Goal: Transaction & Acquisition: Download file/media

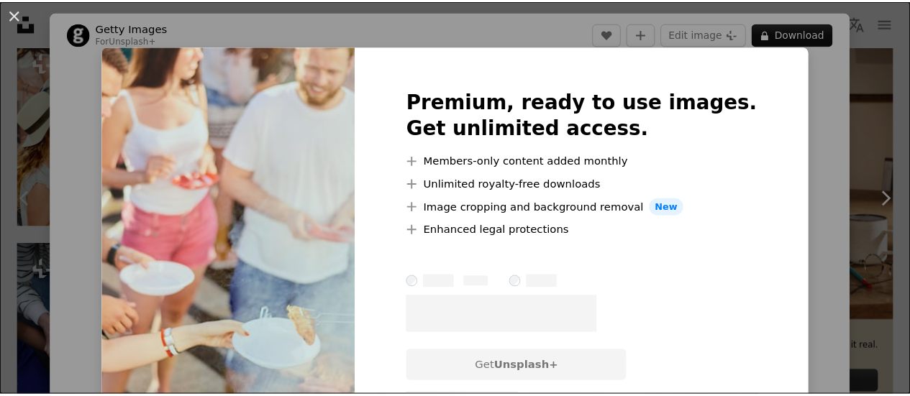
scroll to position [144, 0]
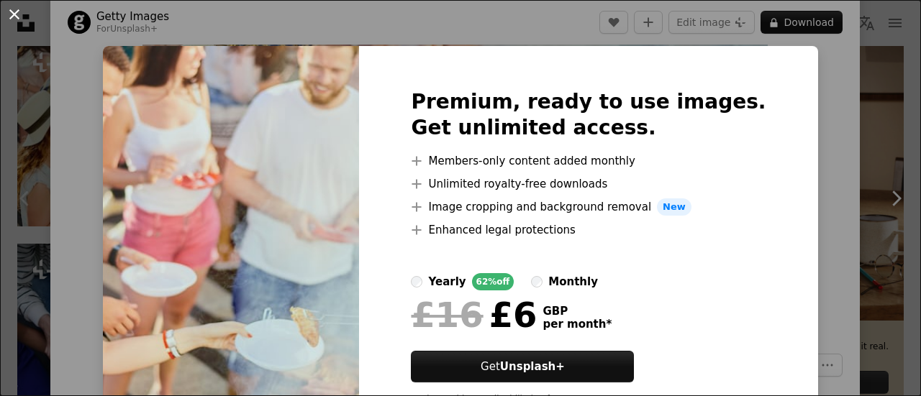
click at [23, 19] on button "An X shape" at bounding box center [14, 14] width 17 height 17
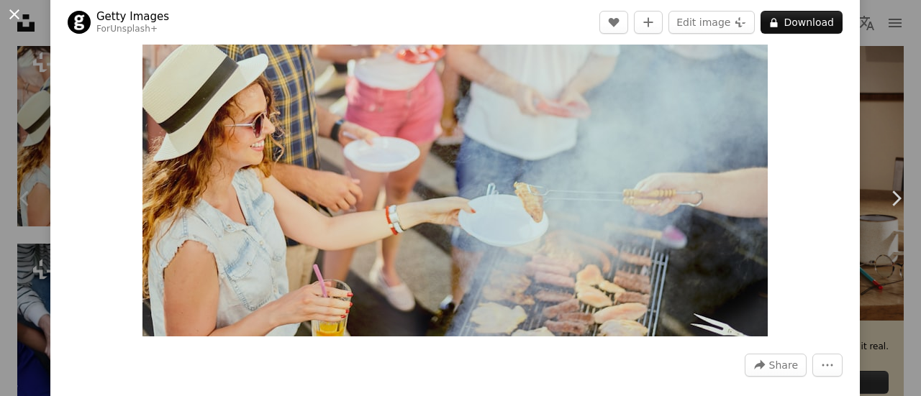
click at [22, 15] on button "An X shape" at bounding box center [14, 14] width 17 height 17
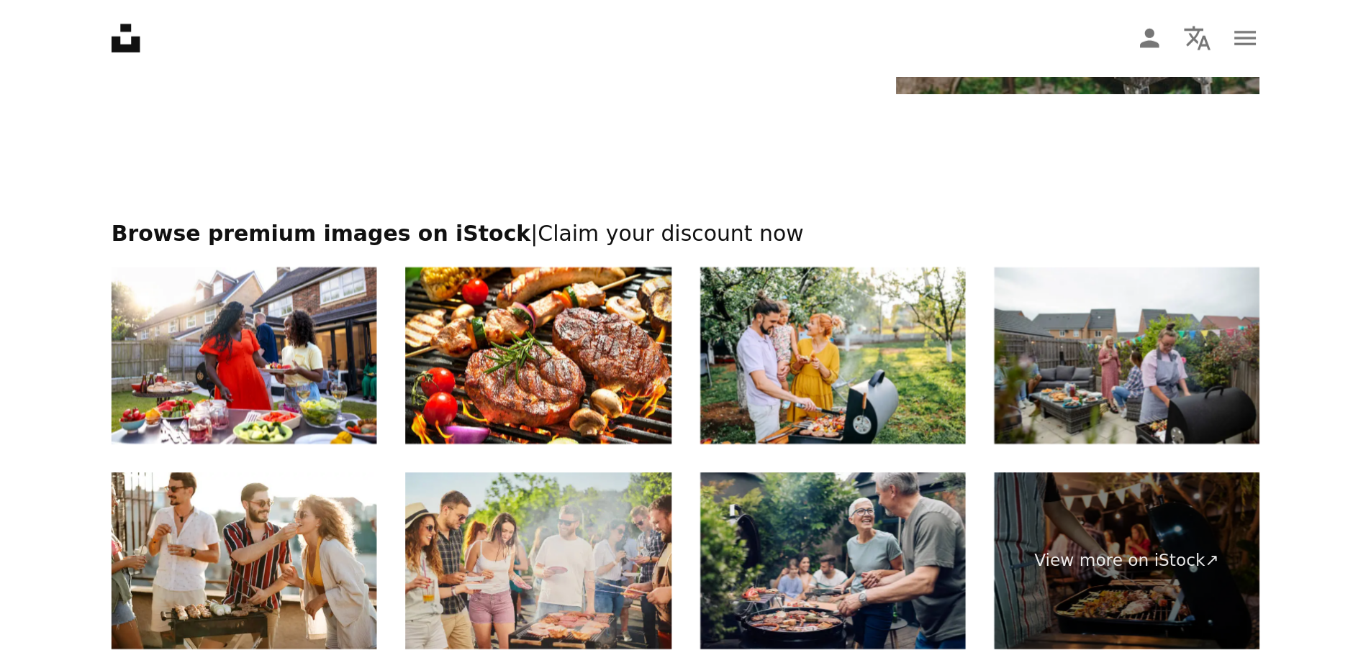
scroll to position [1976, 0]
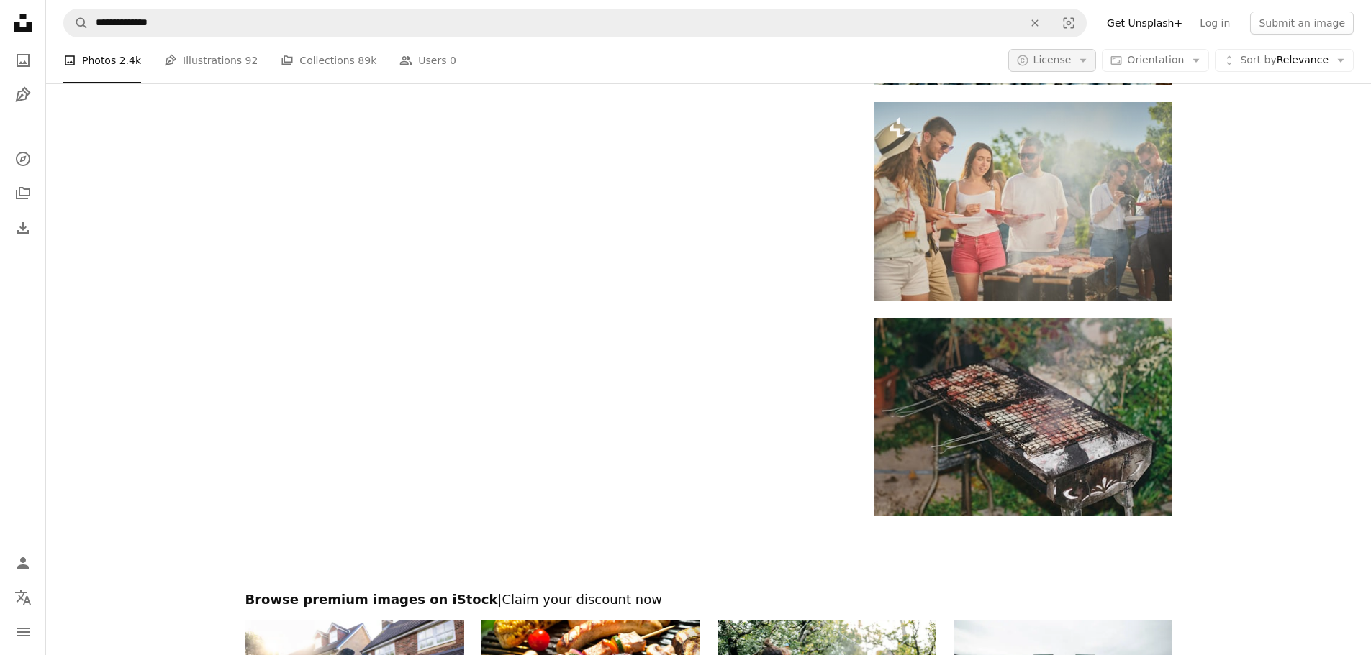
click at [920, 63] on icon "Arrow down" at bounding box center [1082, 60] width 13 height 13
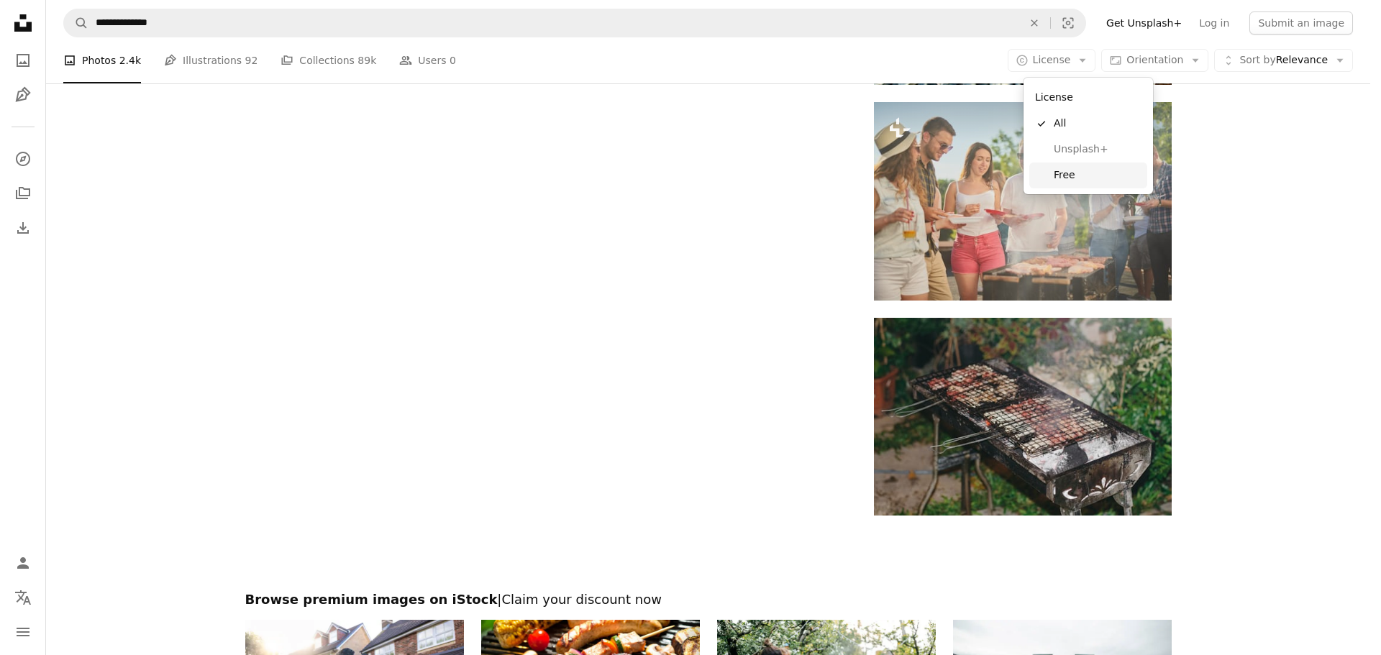
click at [920, 179] on span "Free" at bounding box center [1098, 175] width 88 height 14
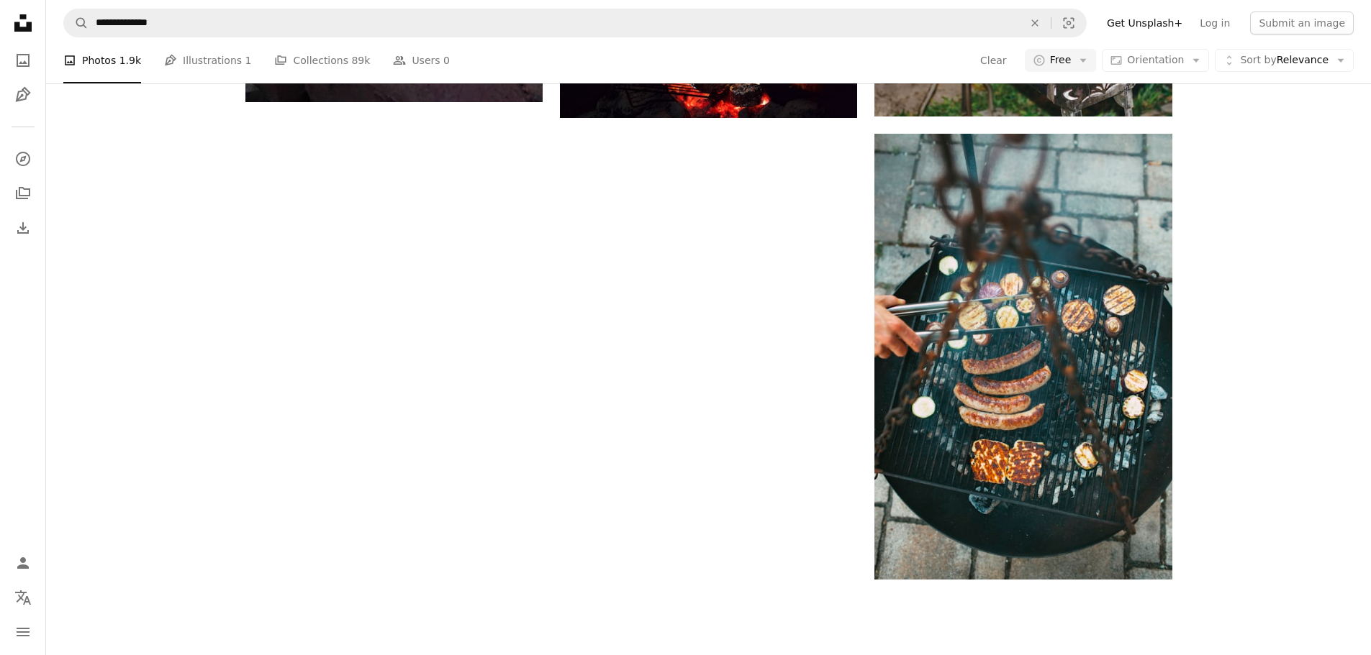
scroll to position [72, 0]
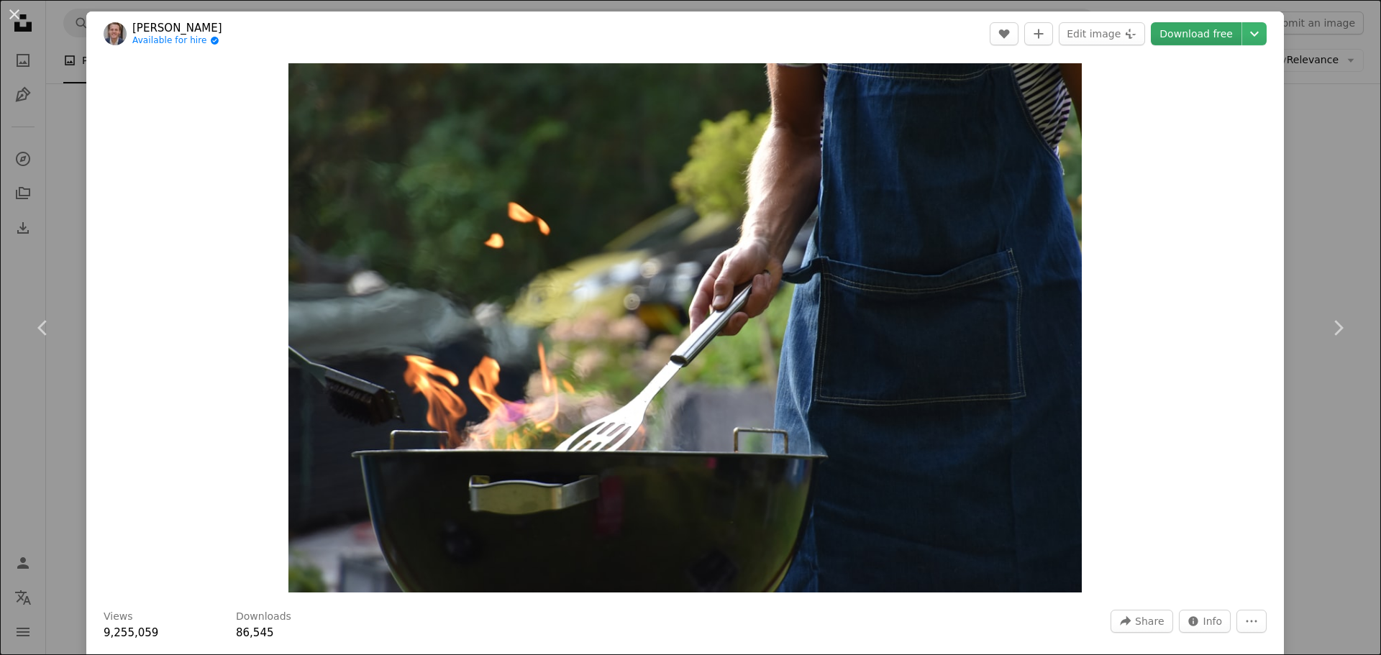
click at [920, 30] on link "Download free" at bounding box center [1196, 33] width 91 height 23
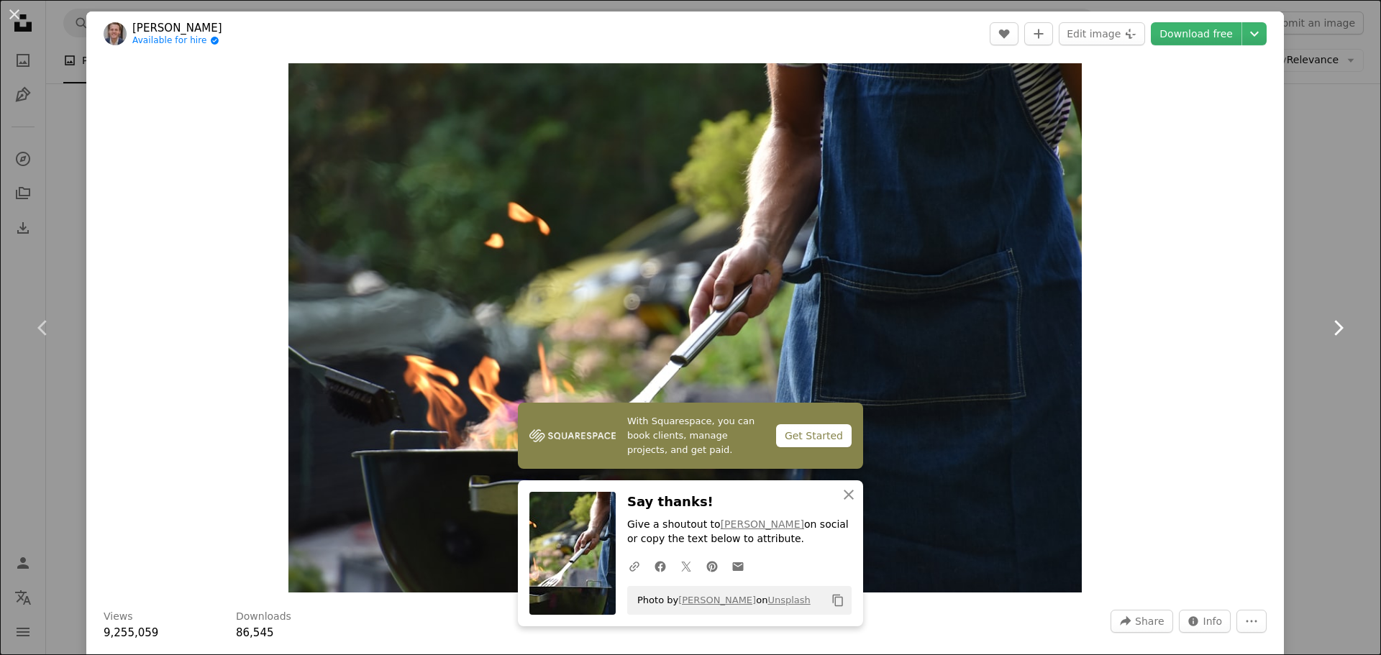
click at [920, 276] on link "Chevron right" at bounding box center [1338, 328] width 86 height 138
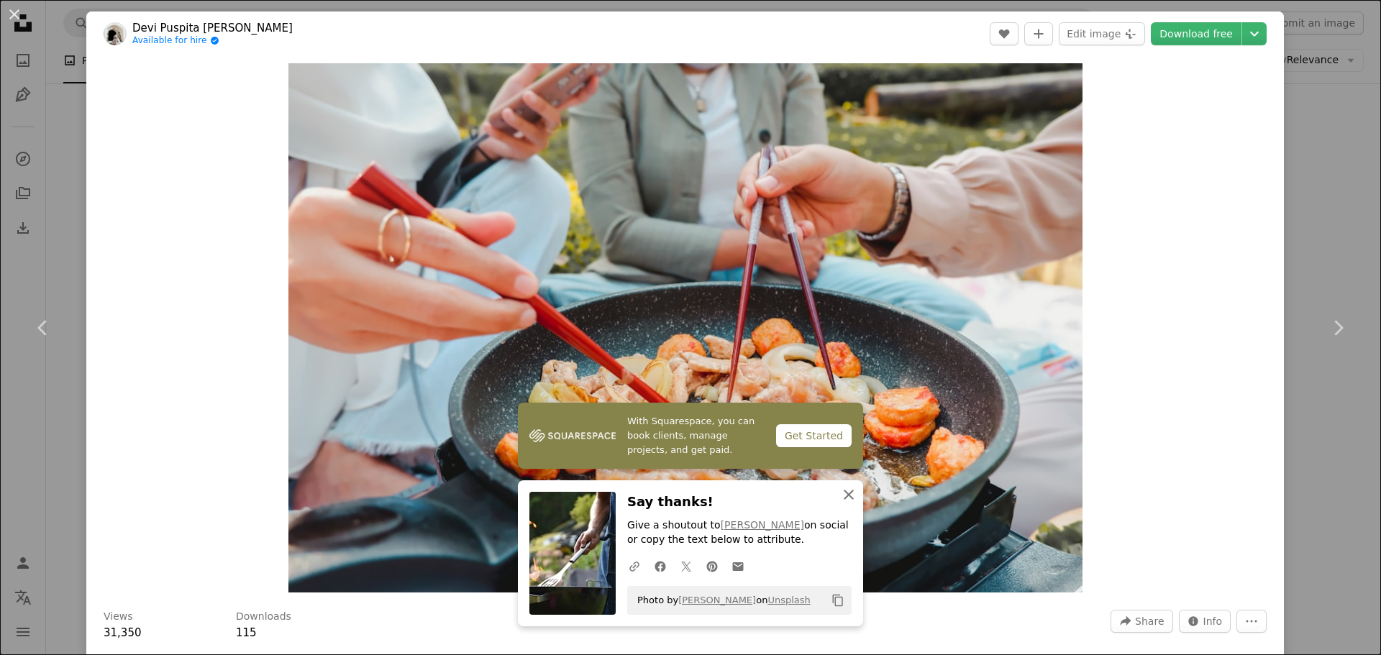
click at [848, 396] on icon "button" at bounding box center [849, 495] width 10 height 10
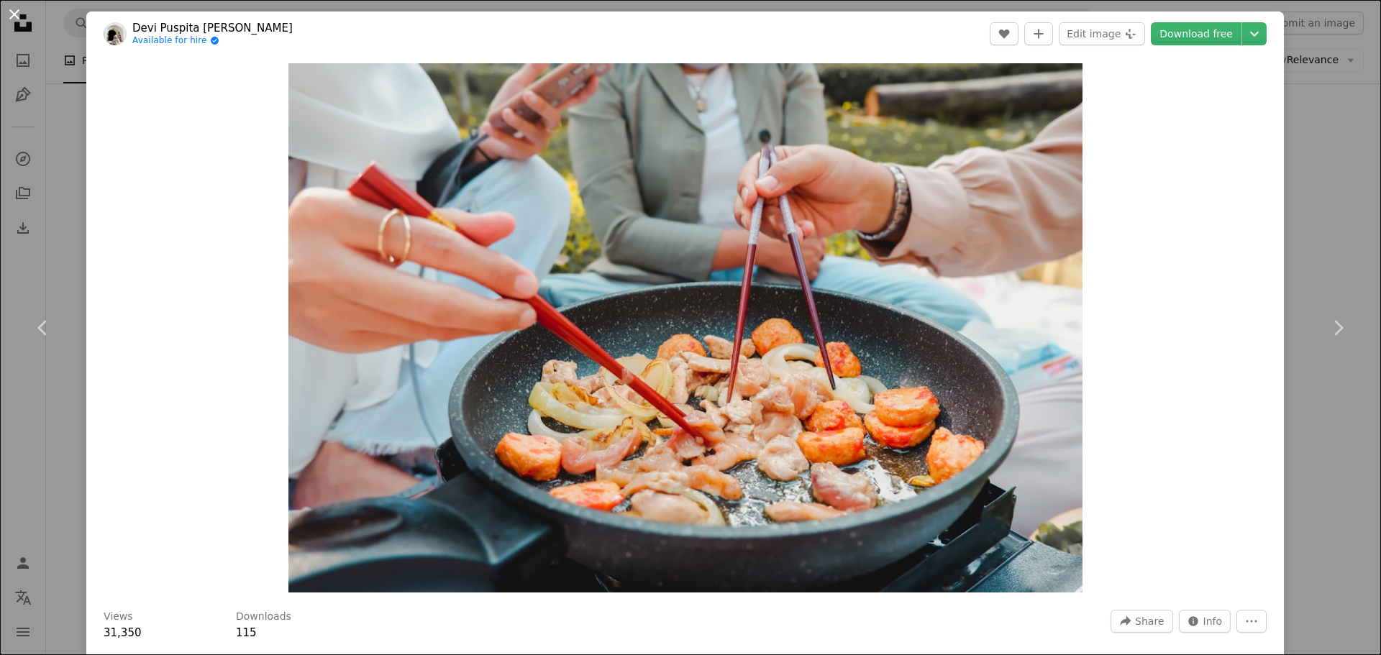
click at [14, 13] on button "An X shape" at bounding box center [14, 14] width 17 height 17
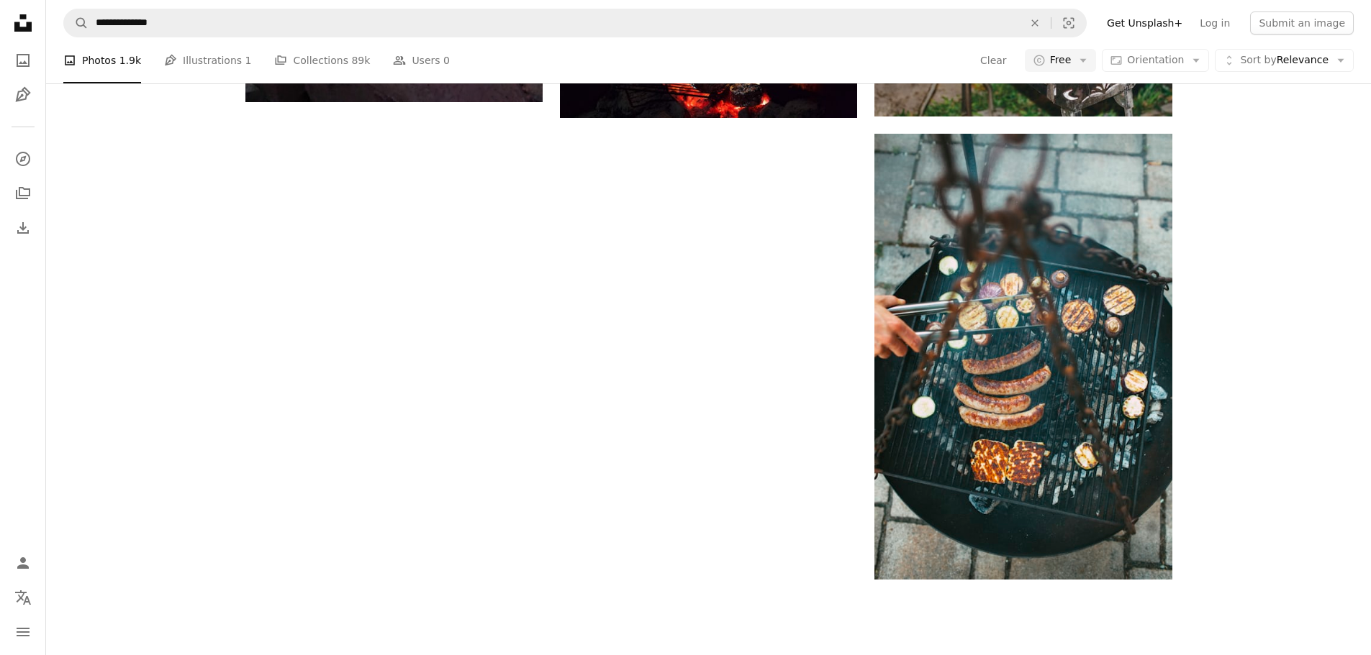
scroll to position [1151, 0]
click at [920, 63] on button "A copyright icon © Free Arrow down" at bounding box center [1061, 60] width 72 height 23
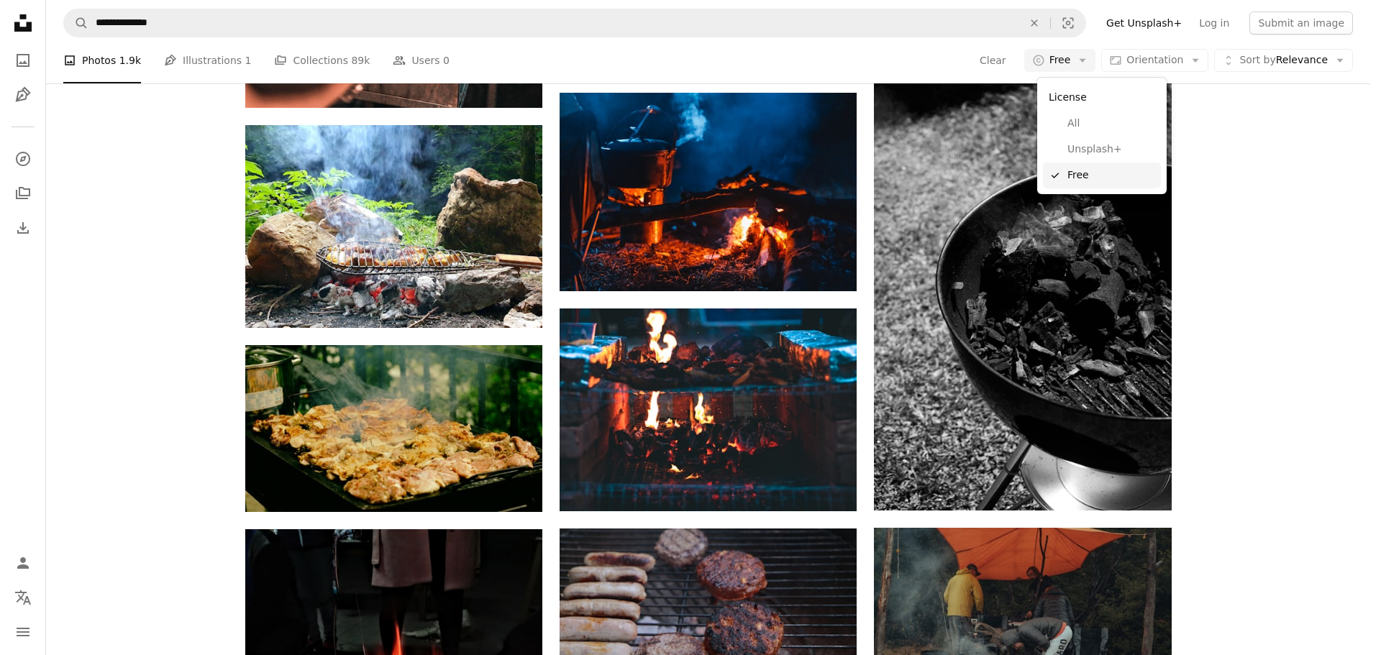
click at [920, 174] on link "A checkmark Free" at bounding box center [1102, 176] width 118 height 26
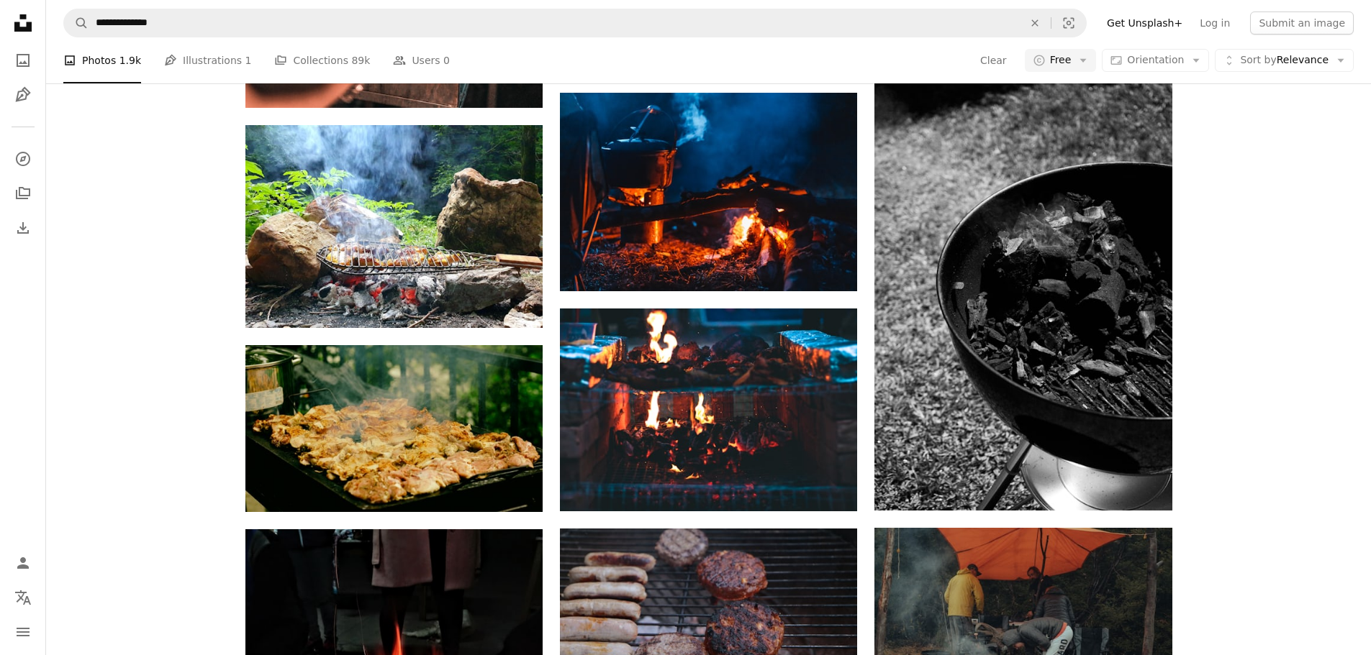
scroll to position [72, 0]
click at [920, 367] on div "A heart A plus sign [PERSON_NAME] Available for hire A checkmark inside of a ci…" at bounding box center [708, 317] width 1325 height 2174
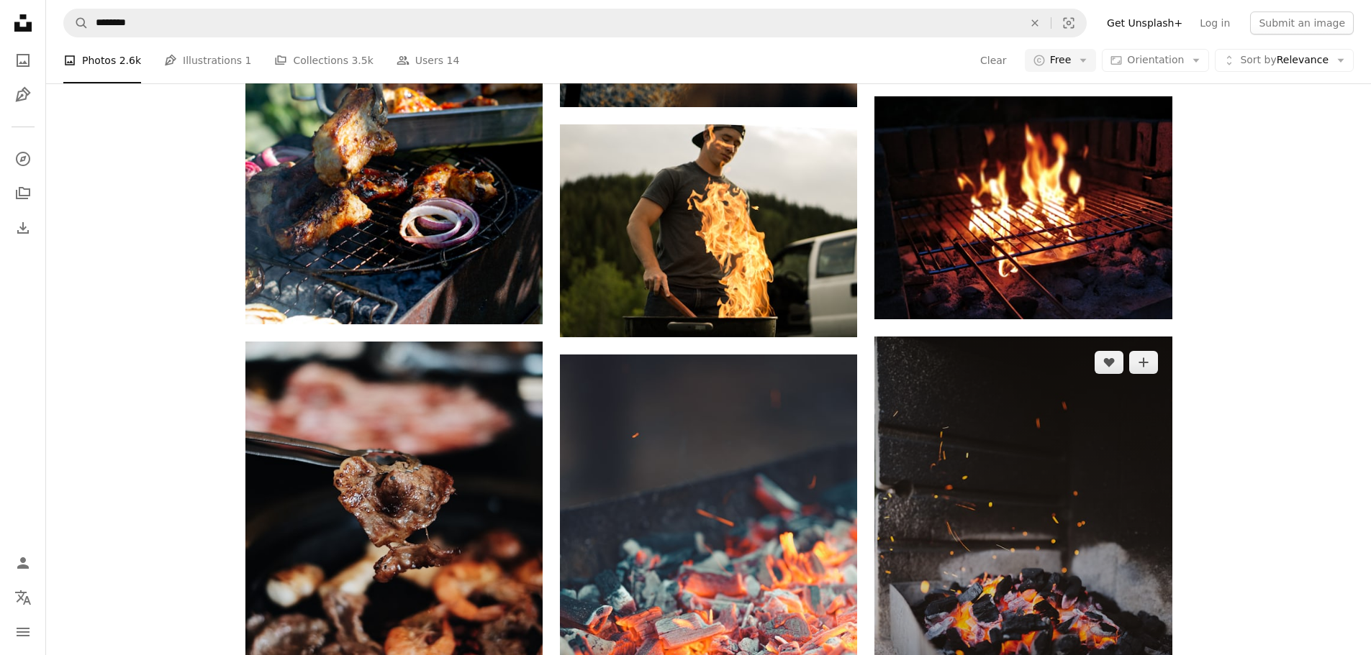
scroll to position [144, 0]
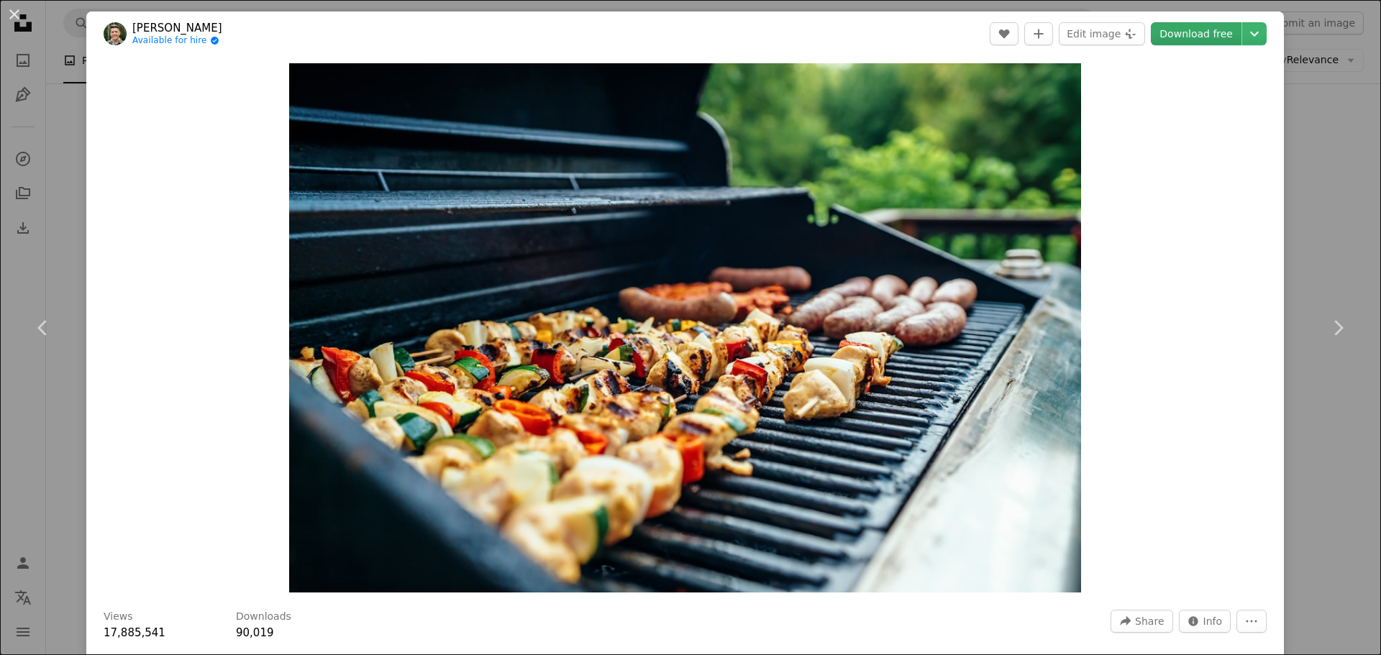
click at [920, 37] on link "Download free" at bounding box center [1196, 33] width 91 height 23
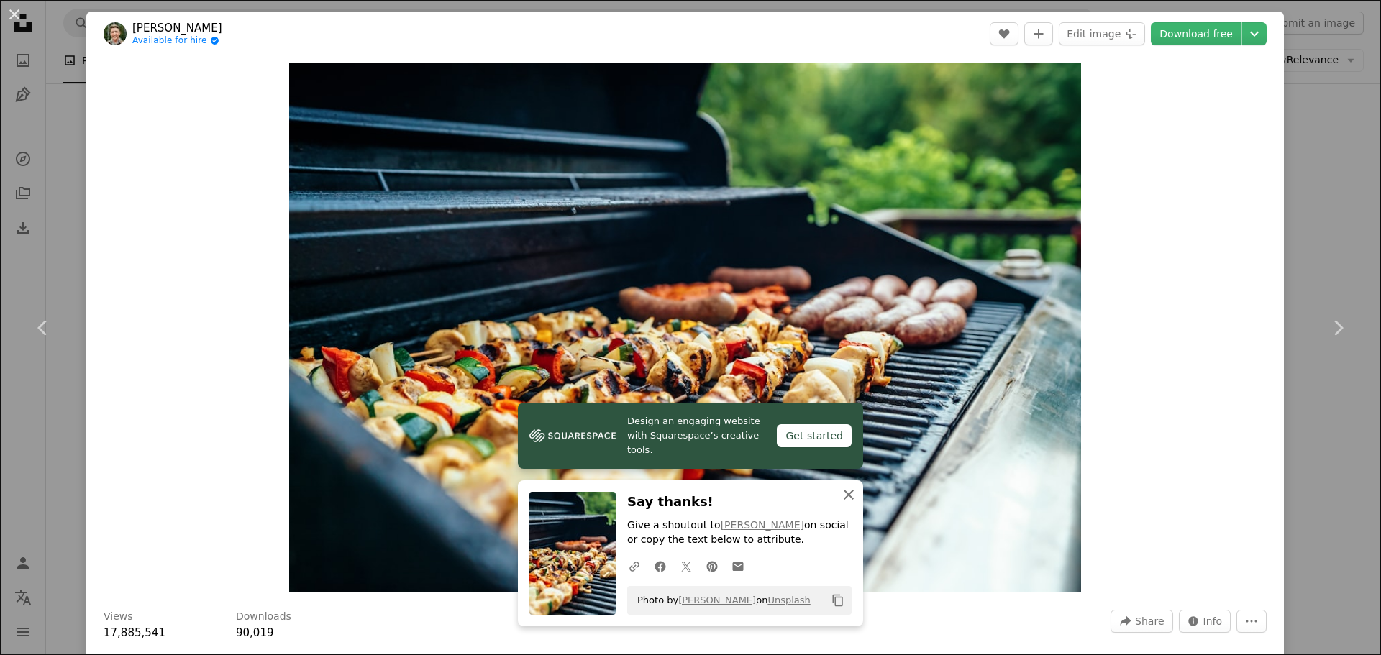
drag, startPoint x: 839, startPoint y: 495, endPoint x: 809, endPoint y: 464, distance: 42.7
click at [840, 396] on icon "An X shape" at bounding box center [848, 494] width 17 height 17
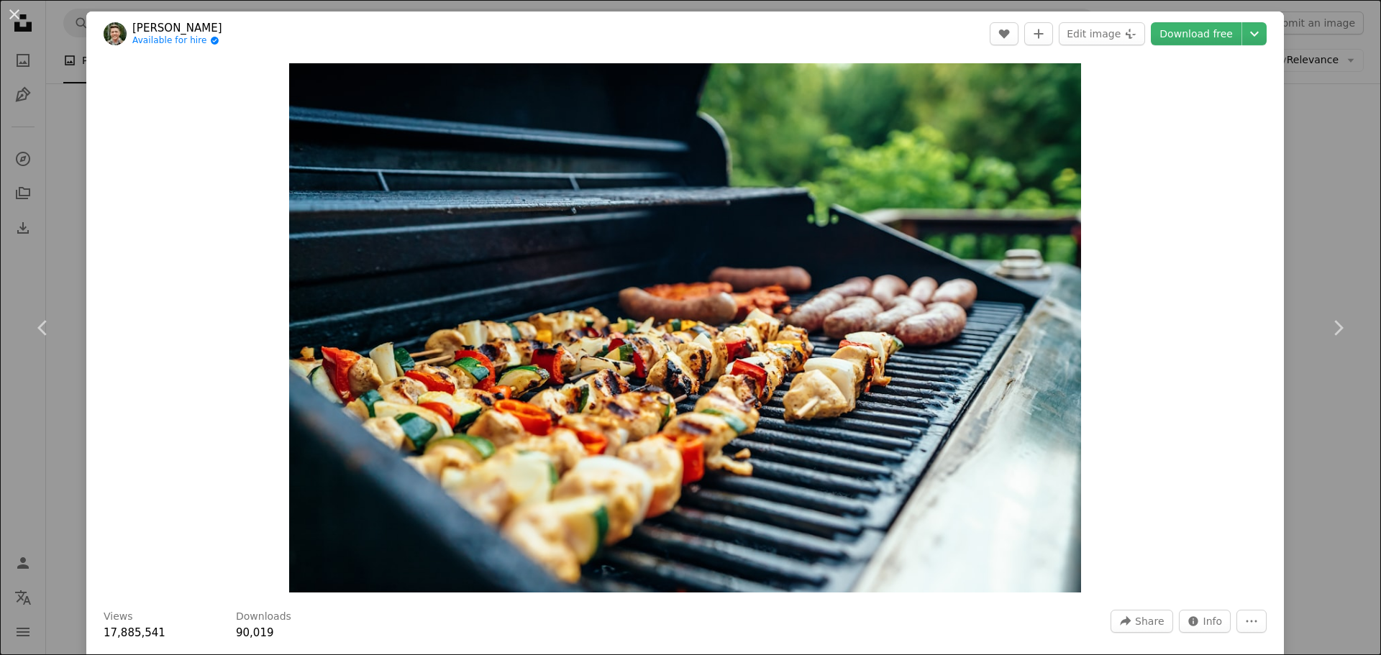
click at [11, 13] on button "An X shape" at bounding box center [14, 14] width 17 height 17
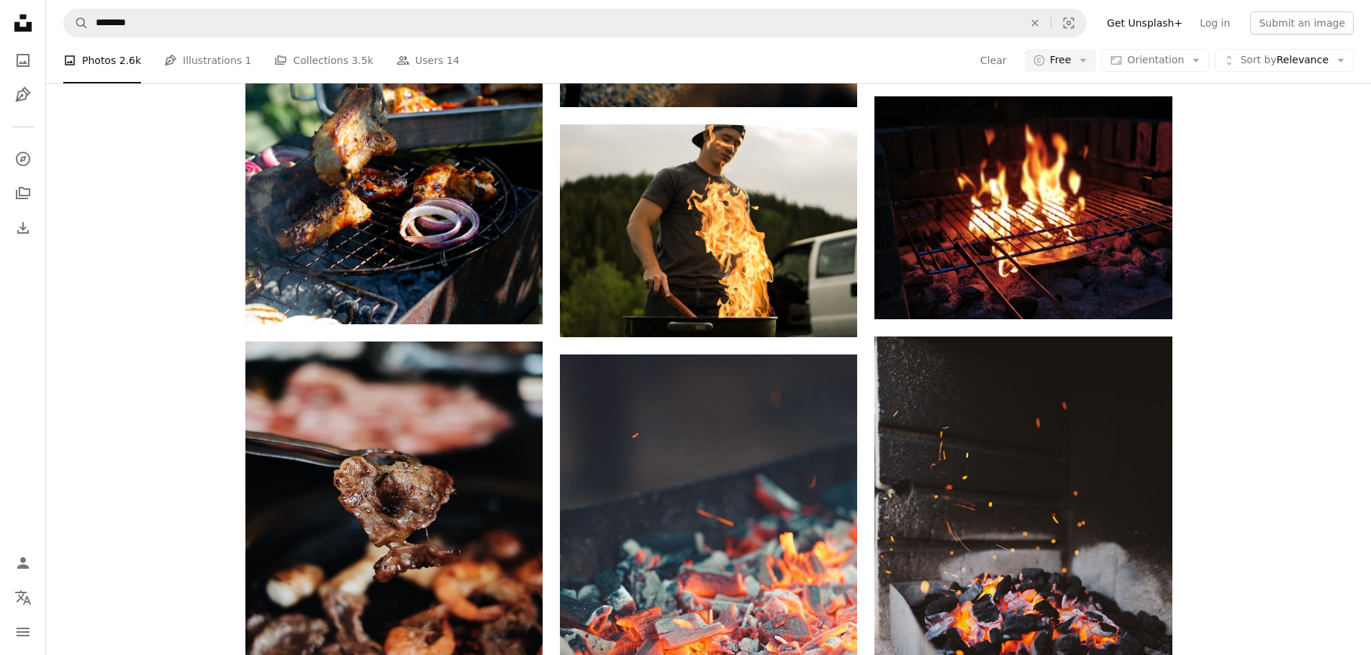
scroll to position [1367, 0]
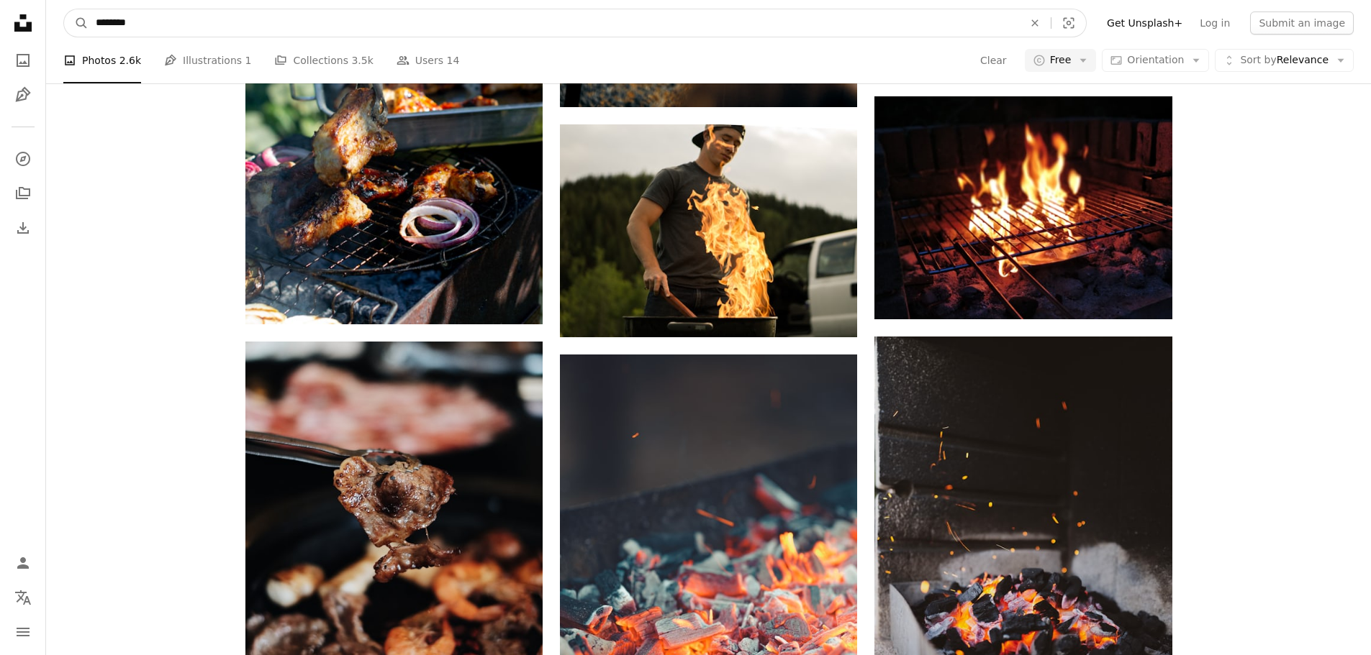
drag, startPoint x: 155, startPoint y: 23, endPoint x: 54, endPoint y: 21, distance: 101.5
click at [54, 21] on nav "A magnifying glass ******** An X shape Visual search Filters Get Unsplash+ Log …" at bounding box center [708, 23] width 1325 height 46
type input "********"
click at [64, 9] on button "A magnifying glass" at bounding box center [76, 22] width 24 height 27
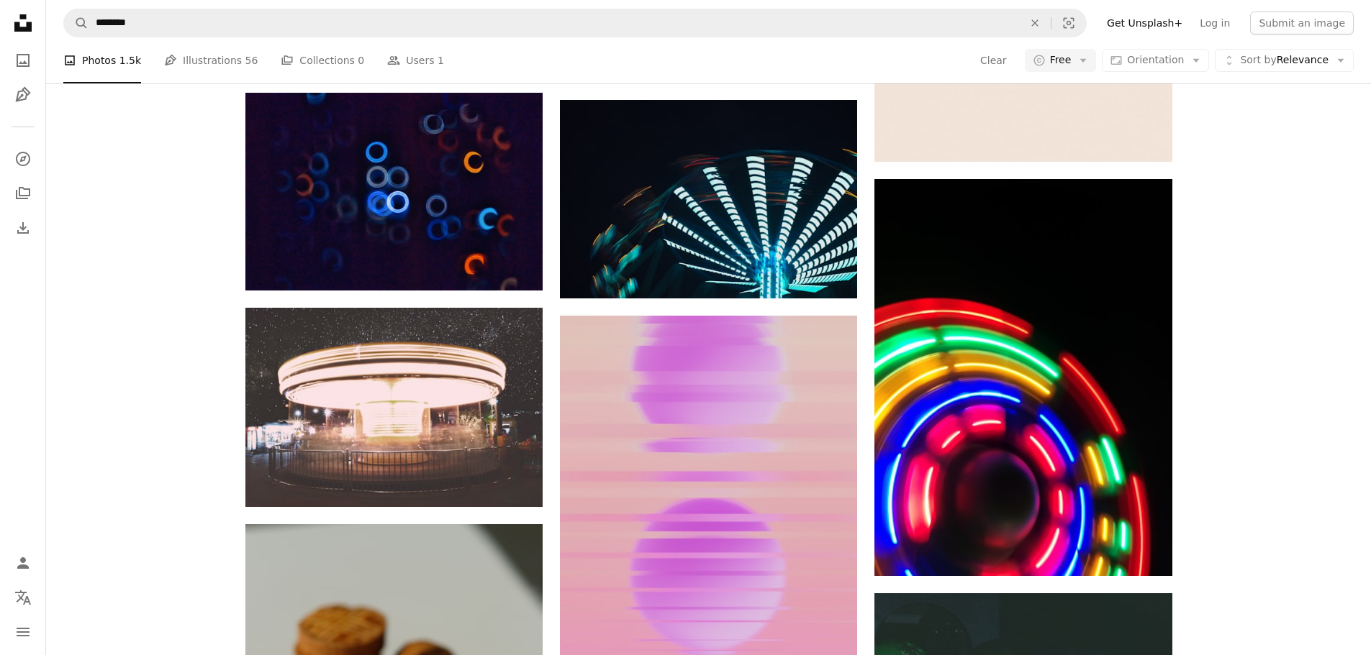
scroll to position [1511, 0]
